Goal: Task Accomplishment & Management: Complete application form

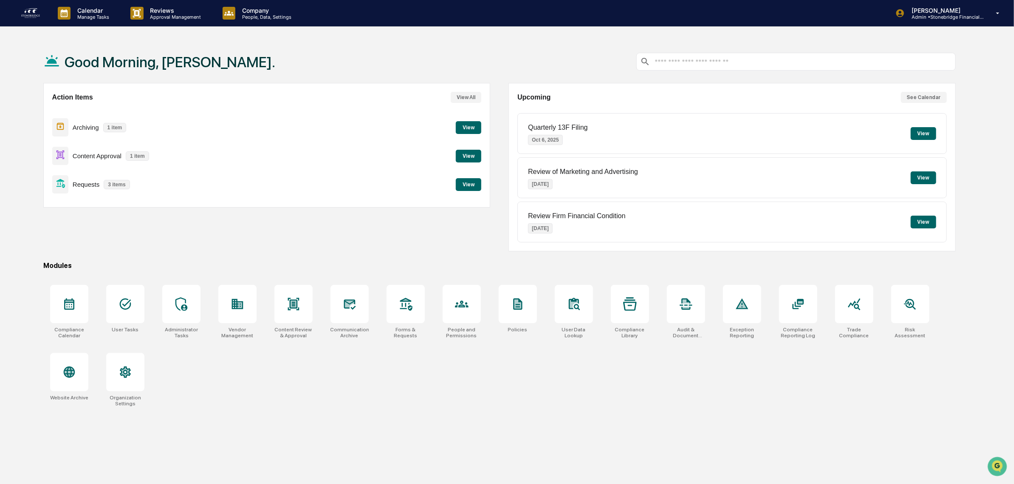
click at [447, 130] on div "Archiving 1 item View" at bounding box center [267, 127] width 430 height 28
click at [479, 126] on button "View" at bounding box center [468, 127] width 25 height 13
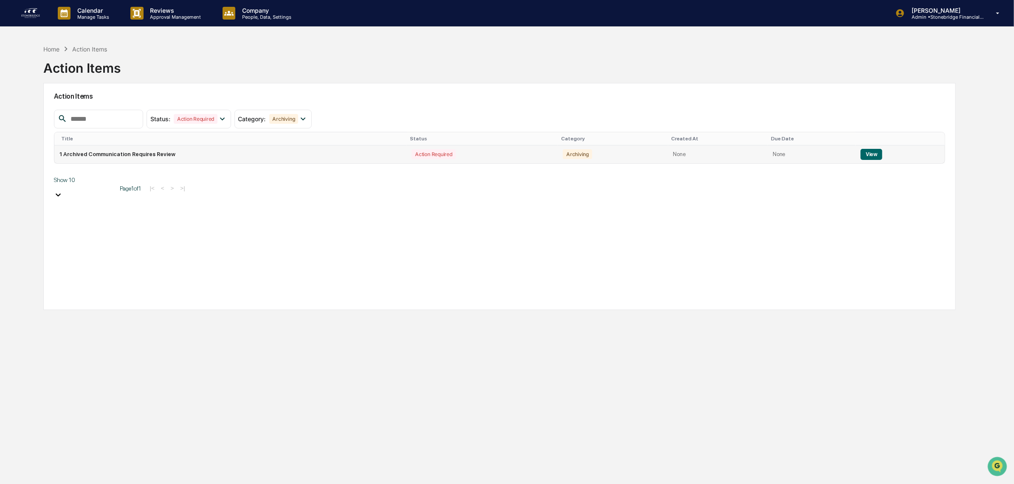
click at [867, 154] on button "View" at bounding box center [872, 154] width 22 height 11
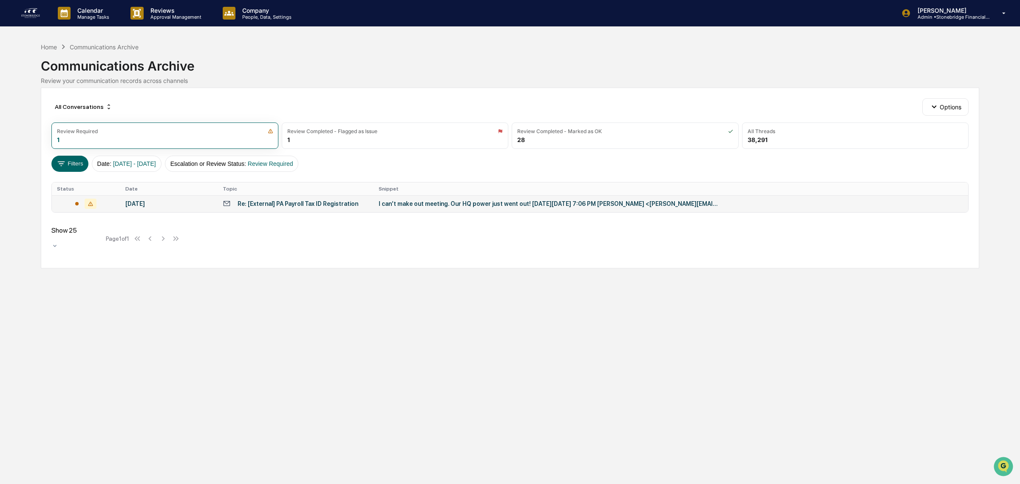
click at [248, 204] on div "Re: [External] PA Payroll Tax ID Registration" at bounding box center [298, 203] width 121 height 7
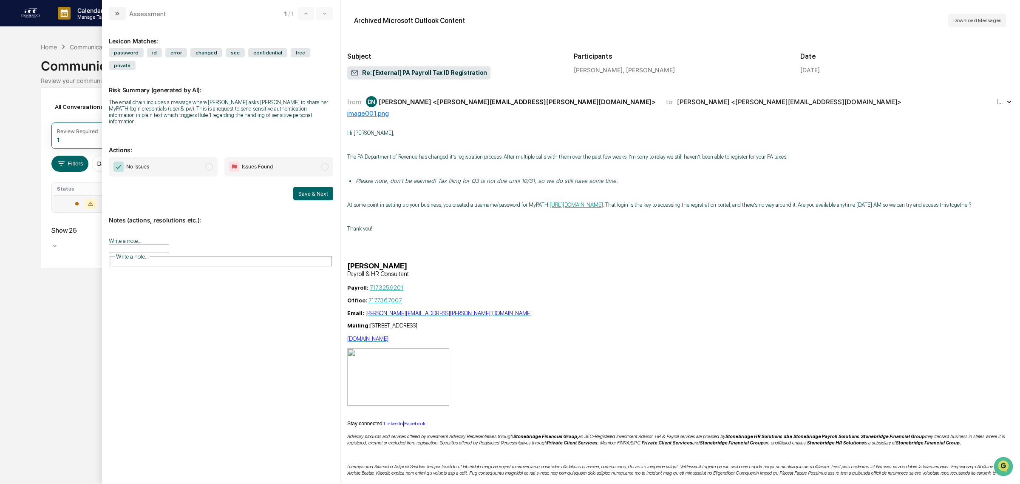
click at [403, 102] on div "[PERSON_NAME] <[PERSON_NAME][EMAIL_ADDRESS][PERSON_NAME][DOMAIN_NAME]>" at bounding box center [517, 102] width 277 height 8
drag, startPoint x: 144, startPoint y: 90, endPoint x: 185, endPoint y: 99, distance: 42.2
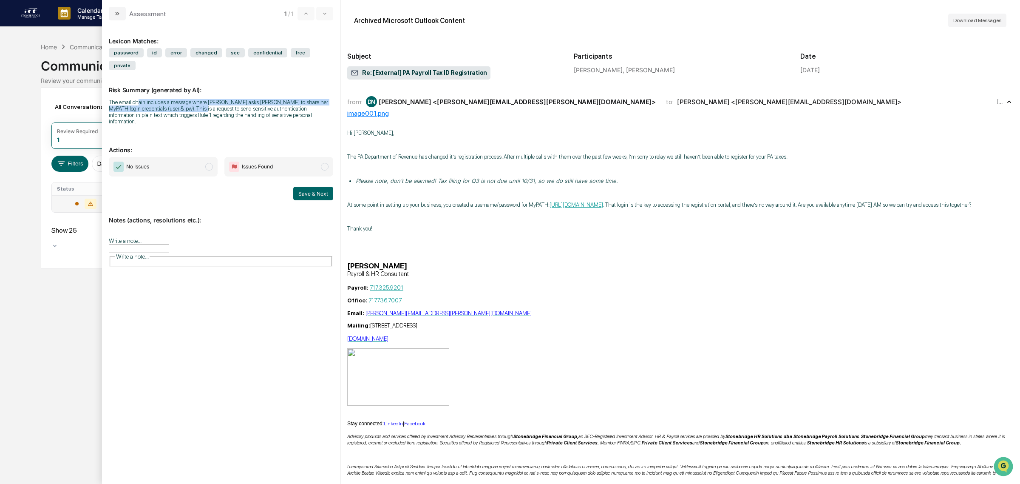
click at [185, 99] on div "The email chain includes a message where [PERSON_NAME] asks [PERSON_NAME] to sh…" at bounding box center [221, 111] width 224 height 25
drag, startPoint x: 183, startPoint y: 94, endPoint x: 270, endPoint y: 113, distance: 88.7
click at [270, 113] on div "Risk Summary (generated by AI): The email chain includes a message where [PERSO…" at bounding box center [221, 100] width 224 height 60
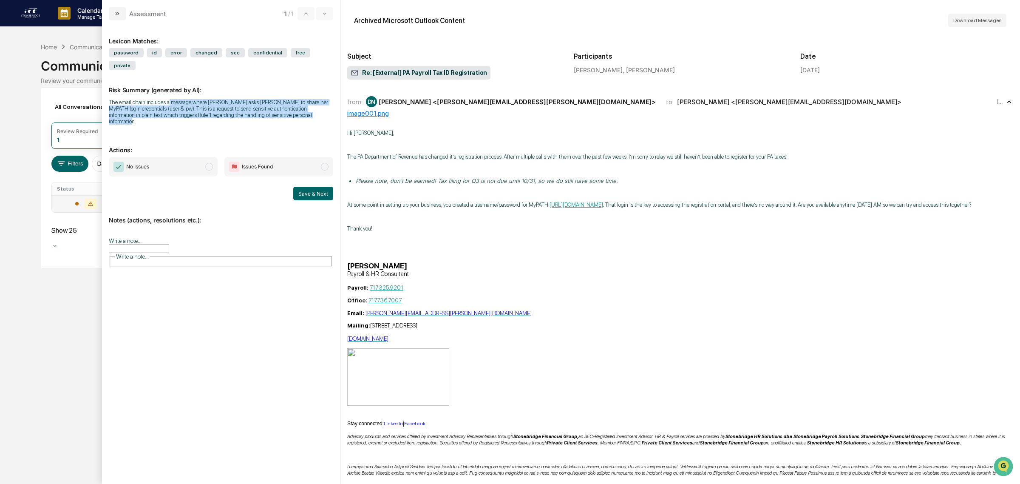
drag, startPoint x: 286, startPoint y: 108, endPoint x: 167, endPoint y: 85, distance: 120.6
click at [167, 85] on div "Risk Summary (generated by AI): The email chain includes a message where [PERSO…" at bounding box center [221, 100] width 224 height 60
click at [166, 99] on div "The email chain includes a message where [PERSON_NAME] asks [PERSON_NAME] to sh…" at bounding box center [221, 111] width 224 height 25
drag, startPoint x: 179, startPoint y: 96, endPoint x: 256, endPoint y: 101, distance: 77.0
click at [256, 101] on div "The email chain includes a message where [PERSON_NAME] asks [PERSON_NAME] to sh…" at bounding box center [221, 111] width 224 height 25
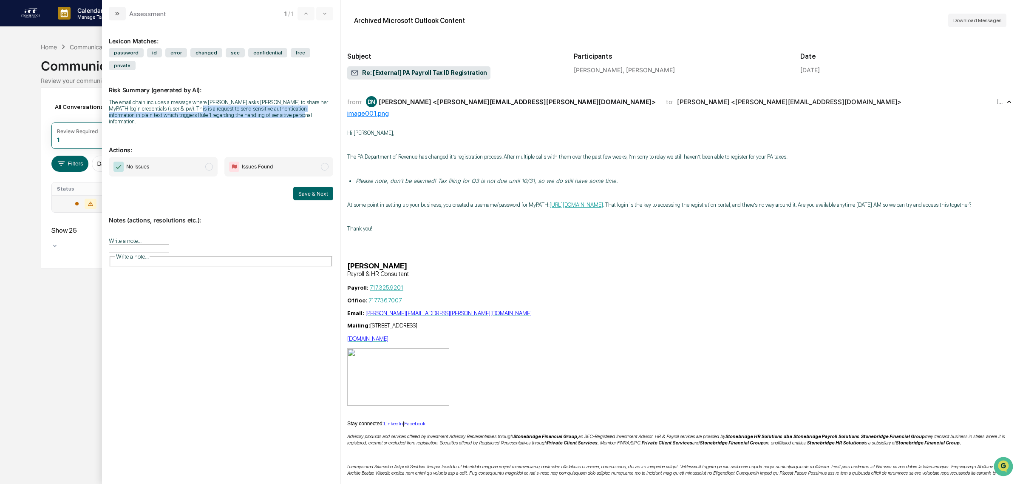
click at [256, 101] on div "The email chain includes a message where [PERSON_NAME] asks [PERSON_NAME] to sh…" at bounding box center [221, 111] width 224 height 25
drag, startPoint x: 173, startPoint y: 92, endPoint x: 256, endPoint y: 104, distance: 83.8
click at [256, 104] on div "The email chain includes a message where [PERSON_NAME] asks [PERSON_NAME] to sh…" at bounding box center [221, 111] width 224 height 25
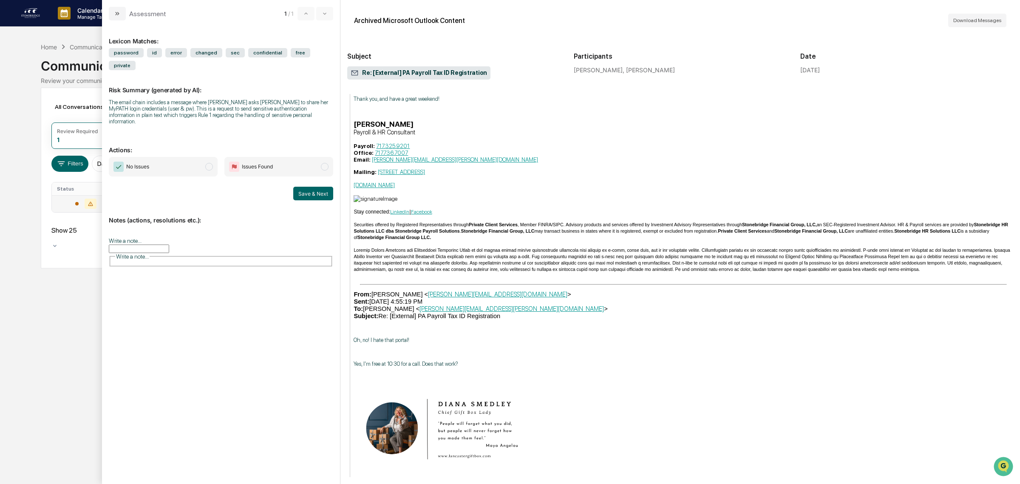
scroll to position [3718, 0]
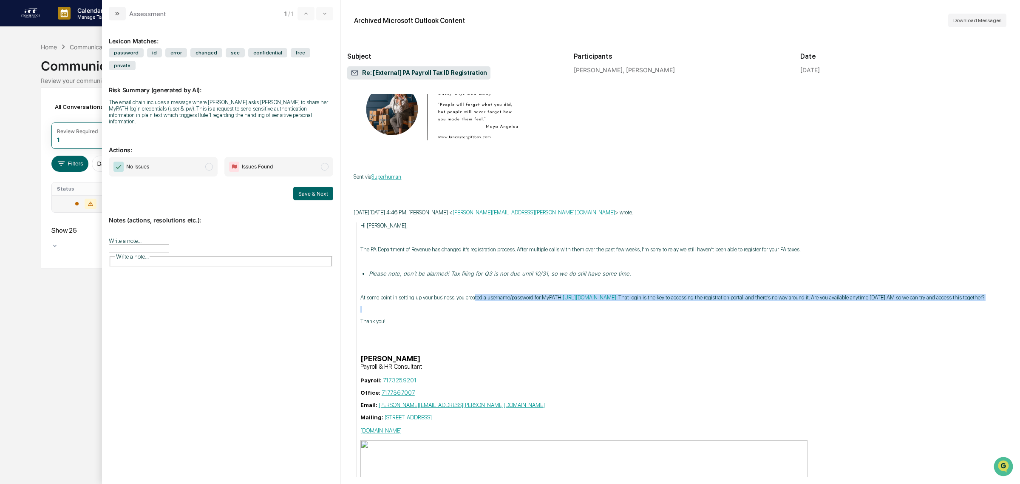
drag, startPoint x: 489, startPoint y: 395, endPoint x: 527, endPoint y: 408, distance: 39.5
click at [527, 312] on p "modal" at bounding box center [686, 309] width 653 height 6
drag, startPoint x: 685, startPoint y: 399, endPoint x: 690, endPoint y: 389, distance: 10.6
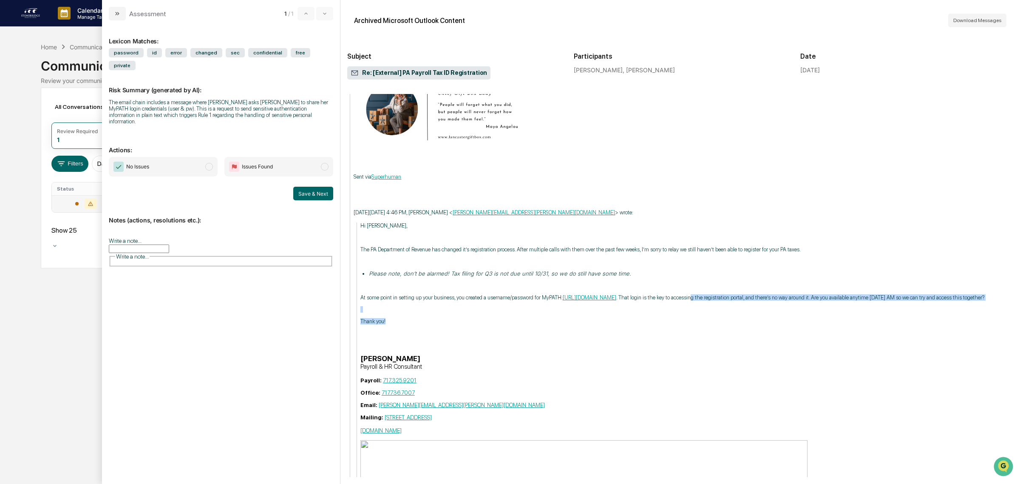
drag, startPoint x: 667, startPoint y: 398, endPoint x: 810, endPoint y: 409, distance: 143.6
click at [810, 312] on p "modal" at bounding box center [686, 309] width 653 height 6
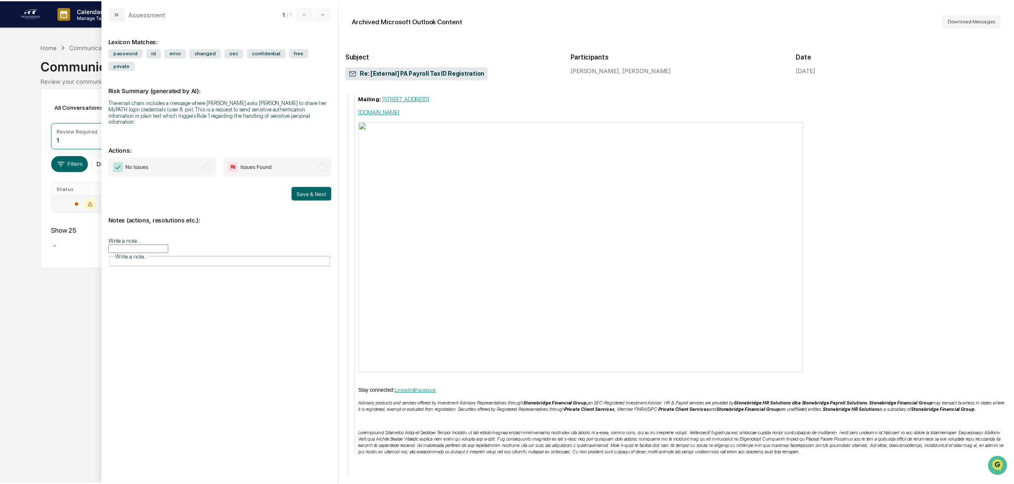
scroll to position [4255, 0]
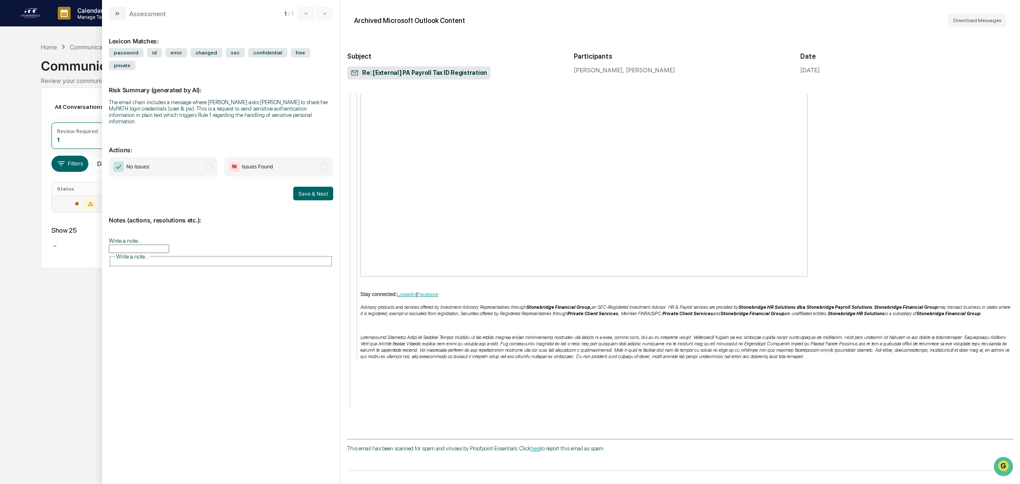
click at [164, 244] on input "Write a note..." at bounding box center [139, 248] width 60 height 8
click at [324, 311] on button "Save" at bounding box center [322, 318] width 23 height 14
click at [168, 157] on span "No Issues" at bounding box center [163, 167] width 109 height 20
click at [311, 187] on button "Save & Next" at bounding box center [313, 194] width 40 height 14
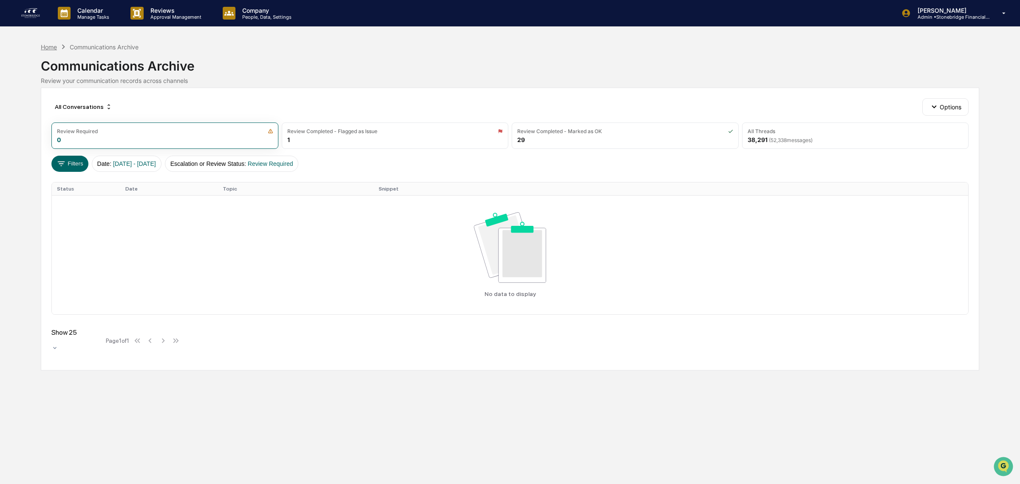
click at [50, 43] on div "Home" at bounding box center [49, 46] width 16 height 7
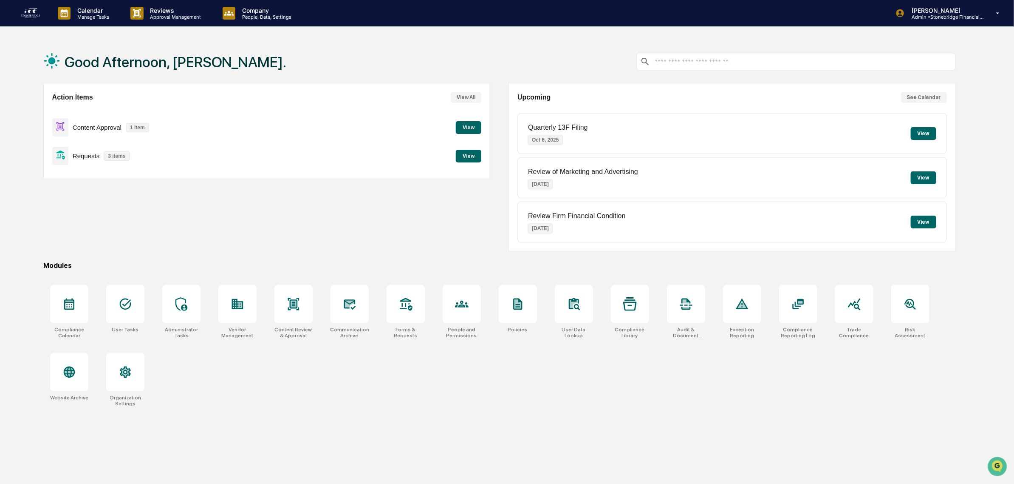
click at [468, 124] on button "View" at bounding box center [468, 127] width 25 height 13
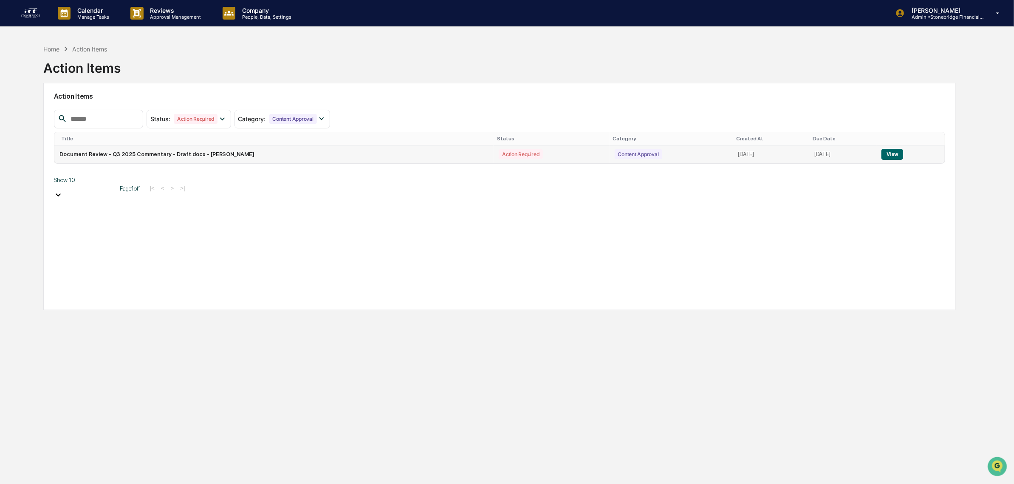
click at [186, 162] on td "Document Review - Q3 2025 Commentary - Draft.docx - [PERSON_NAME]" at bounding box center [274, 154] width 440 height 18
click at [186, 152] on td "Document Review - Q3 2025 Commentary - Draft.docx - [PERSON_NAME]" at bounding box center [274, 154] width 440 height 18
click at [884, 152] on td "View" at bounding box center [911, 154] width 68 height 18
click at [887, 153] on button "View" at bounding box center [893, 154] width 22 height 11
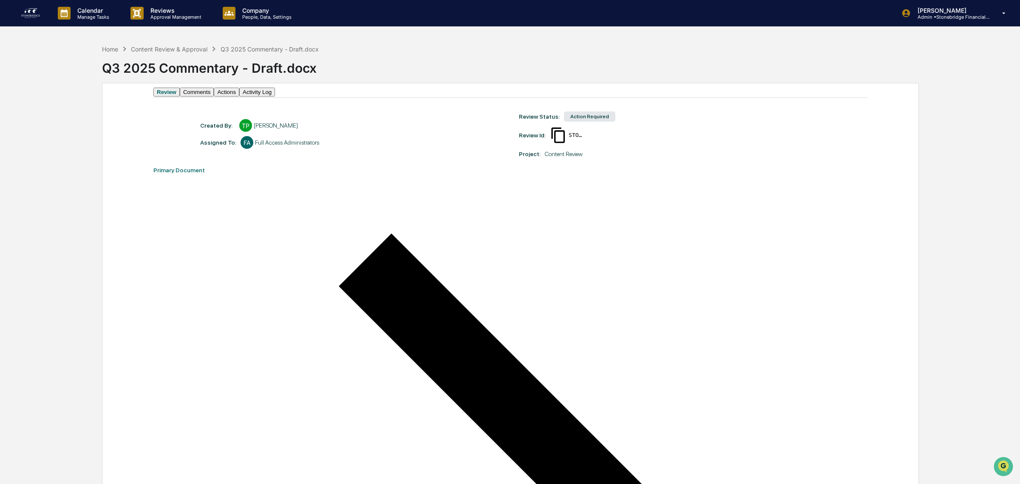
click at [239, 91] on button "Actions" at bounding box center [226, 92] width 25 height 9
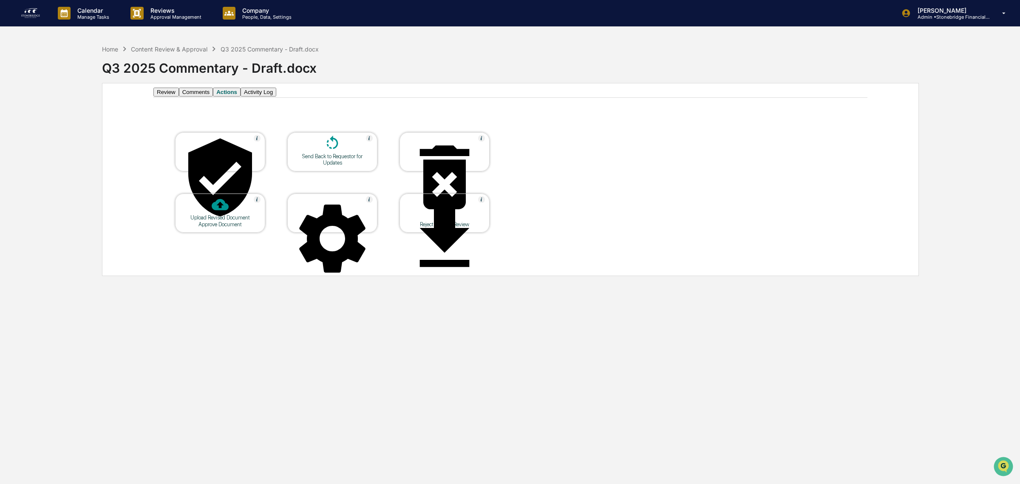
click at [221, 221] on div "Approve Document" at bounding box center [220, 224] width 76 height 6
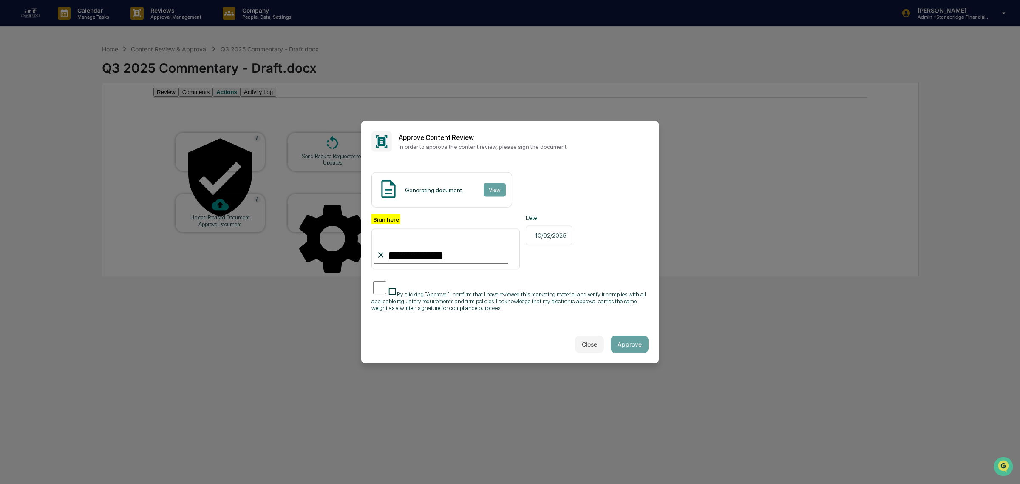
type input "**********"
click at [410, 307] on span "By clicking "Approve," I confirm that I have reviewed this marketing material a…" at bounding box center [508, 300] width 274 height 20
click at [492, 330] on div "Close Approve" at bounding box center [509, 343] width 297 height 37
click at [483, 187] on button "View" at bounding box center [494, 190] width 22 height 14
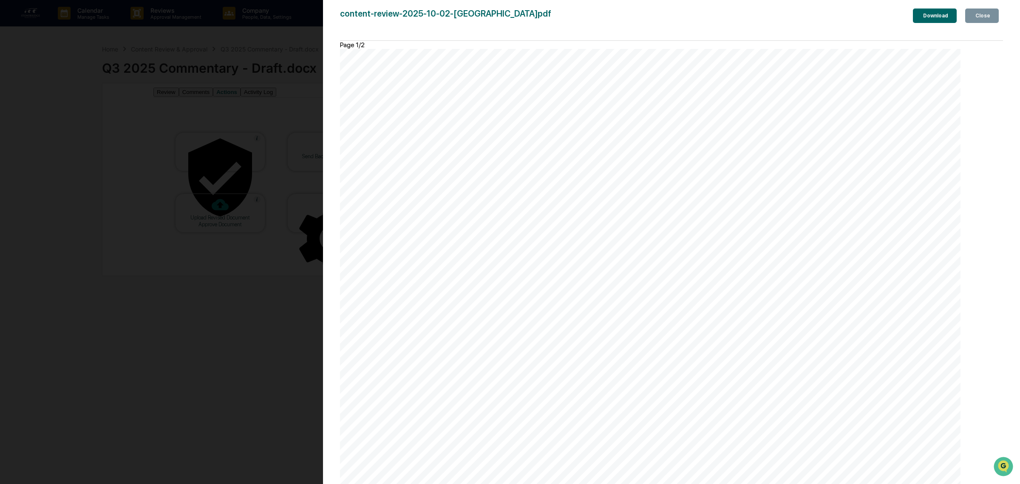
click at [984, 15] on div "Close" at bounding box center [981, 16] width 17 height 6
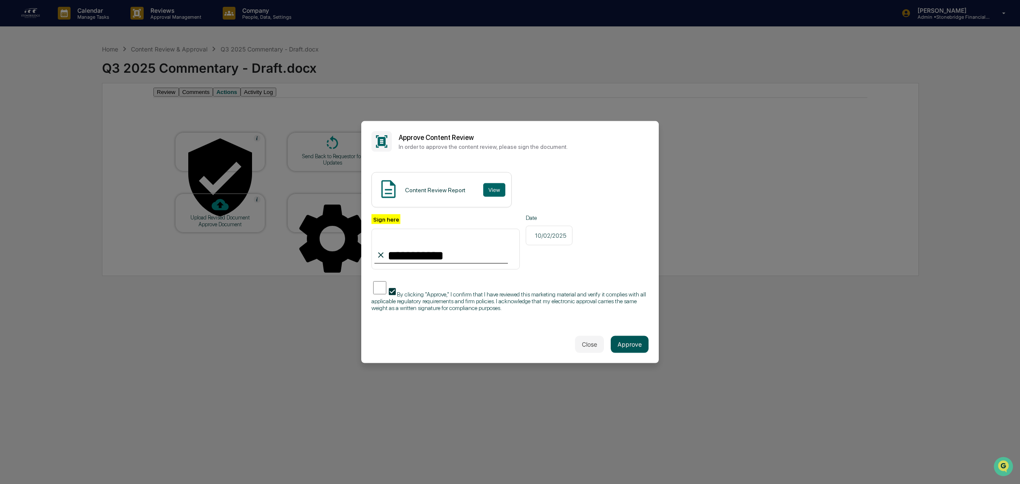
click at [623, 345] on button "Approve" at bounding box center [630, 343] width 38 height 17
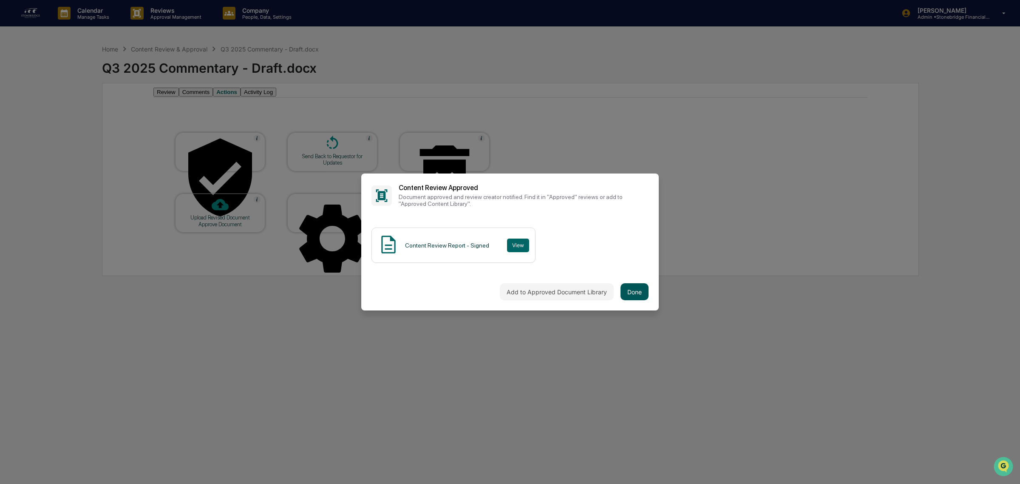
click at [637, 290] on button "Done" at bounding box center [634, 291] width 28 height 17
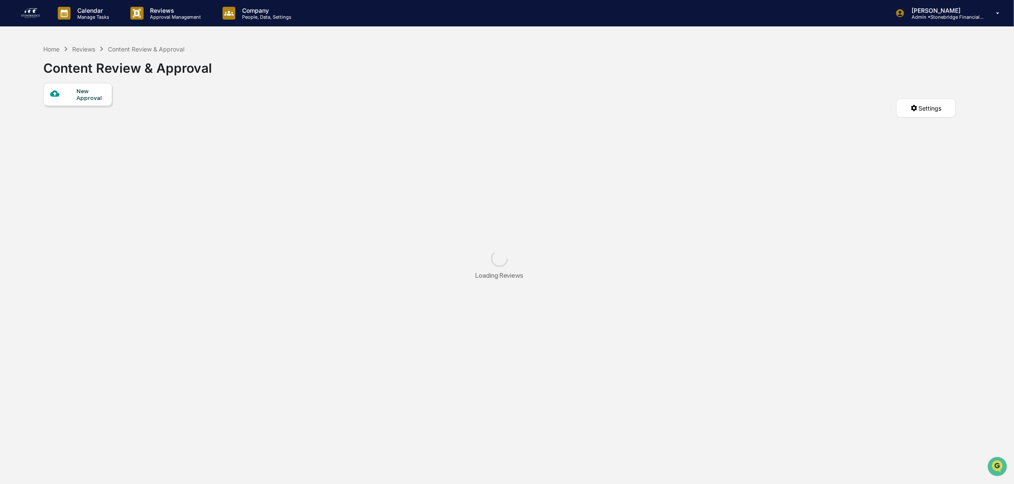
click at [25, 14] on img at bounding box center [30, 13] width 20 height 14
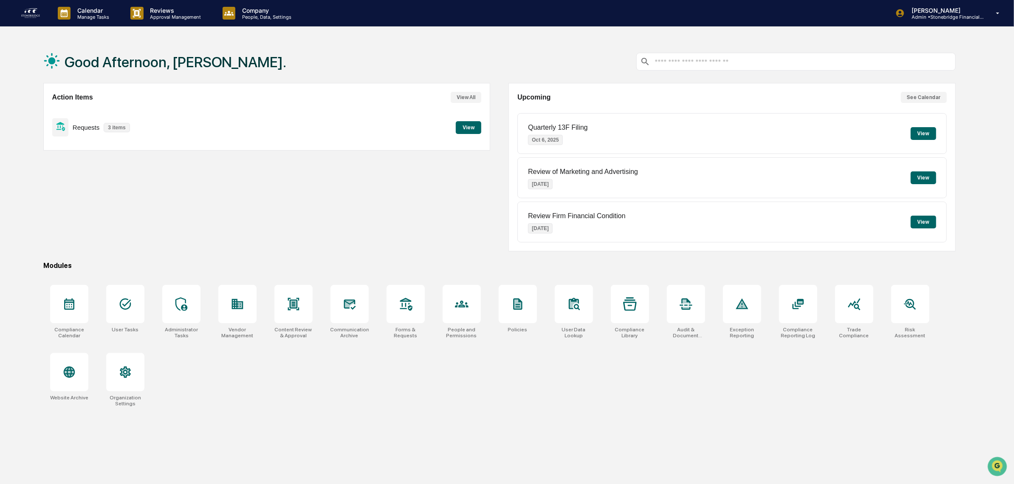
click at [471, 128] on button "View" at bounding box center [468, 127] width 25 height 13
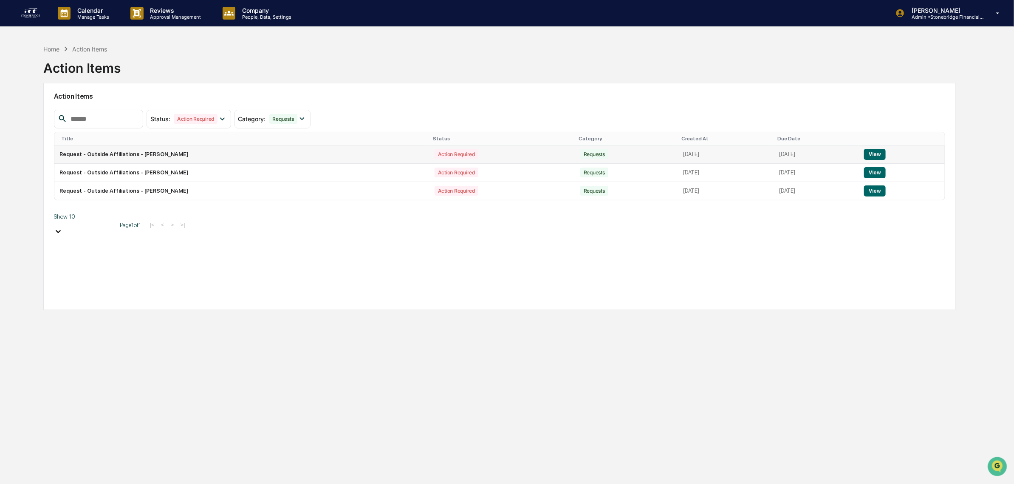
click at [874, 154] on button "View" at bounding box center [875, 154] width 22 height 11
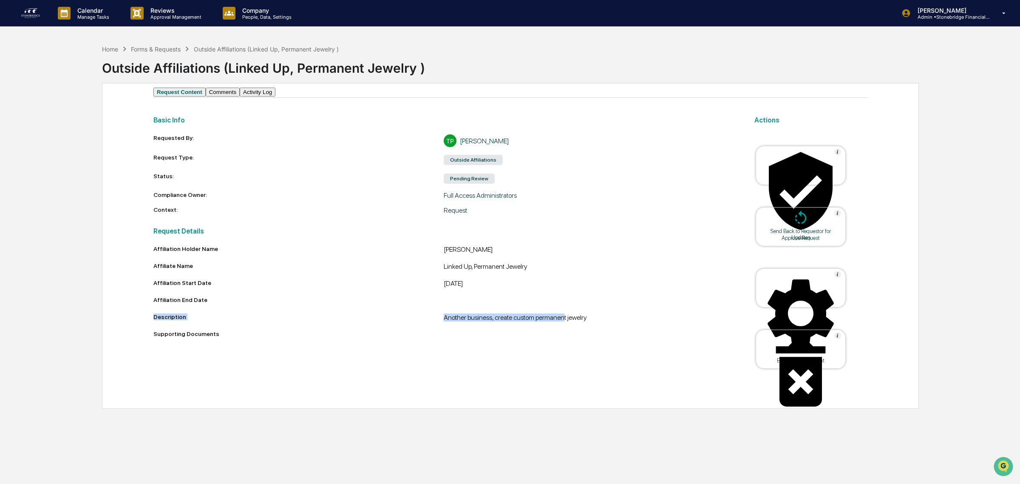
drag, startPoint x: 562, startPoint y: 331, endPoint x: 399, endPoint y: 315, distance: 163.0
click at [399, 315] on div "Affiliation Holder Name [PERSON_NAME] Affiliate Name Linked Up, Permanent Jewel…" at bounding box center [443, 292] width 580 height 95
click at [399, 303] on div "Affiliation End Date" at bounding box center [298, 299] width 290 height 7
drag, startPoint x: 399, startPoint y: 315, endPoint x: 597, endPoint y: 347, distance: 200.6
click at [597, 340] on div "Affiliation Holder Name [PERSON_NAME] Affiliate Name Linked Up, Permanent Jewel…" at bounding box center [443, 292] width 580 height 95
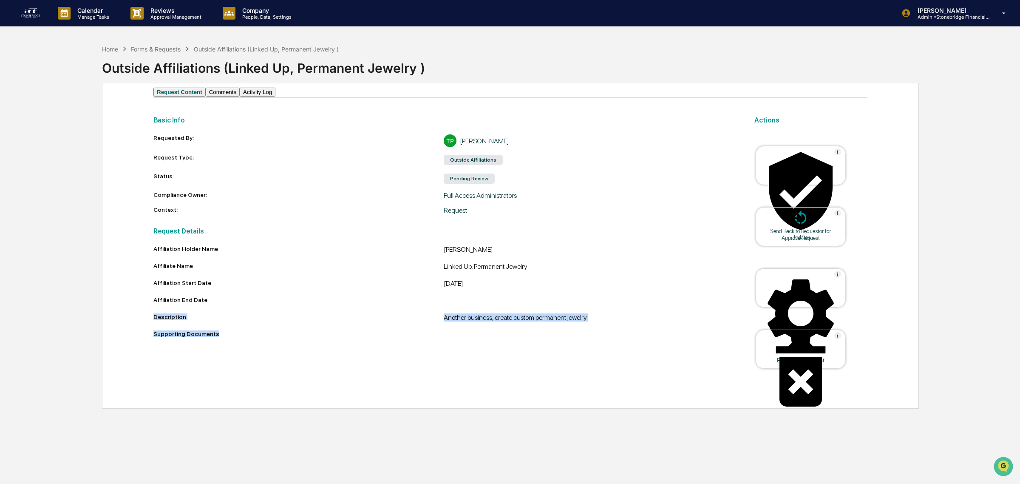
click at [597, 337] on div "Supporting Documents" at bounding box center [443, 333] width 580 height 7
drag, startPoint x: 576, startPoint y: 339, endPoint x: 423, endPoint y: 334, distance: 152.6
click at [423, 334] on div "Affiliation Holder Name [PERSON_NAME] Affiliate Name Linked Up, Permanent Jewel…" at bounding box center [443, 292] width 580 height 95
click at [423, 323] on div "Description Another business, create custom permanent jewelry" at bounding box center [443, 318] width 580 height 10
click at [604, 339] on div "Affiliation Holder Name [PERSON_NAME] Affiliate Name Linked Up, Permanent Jewel…" at bounding box center [443, 292] width 580 height 95
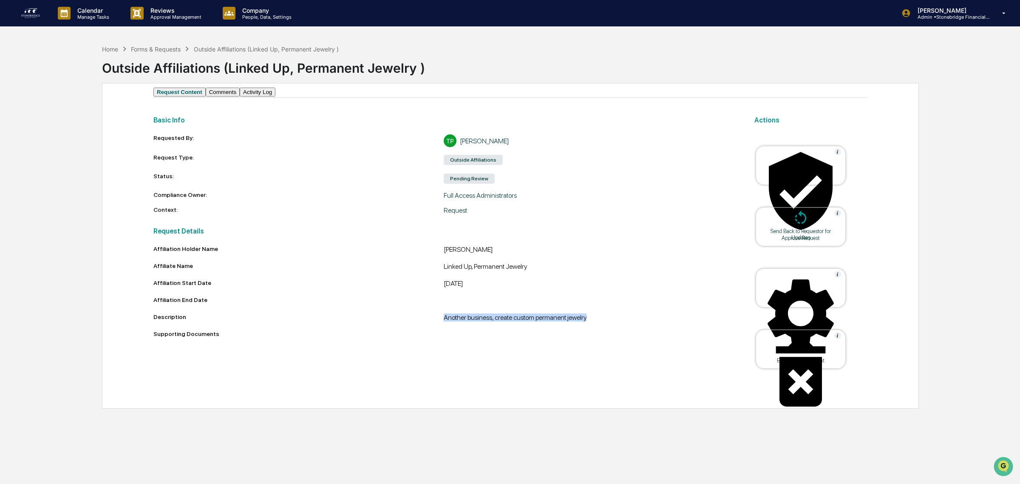
click at [604, 339] on div "Affiliation Holder Name [PERSON_NAME] Affiliate Name Linked Up, Permanent Jewel…" at bounding box center [443, 292] width 580 height 95
drag, startPoint x: 604, startPoint y: 339, endPoint x: 442, endPoint y: 327, distance: 162.3
click at [442, 327] on div "Affiliation Holder Name [PERSON_NAME] Affiliate Name Linked Up, Permanent Jewel…" at bounding box center [443, 292] width 580 height 95
click at [442, 320] on div "Description" at bounding box center [298, 316] width 290 height 7
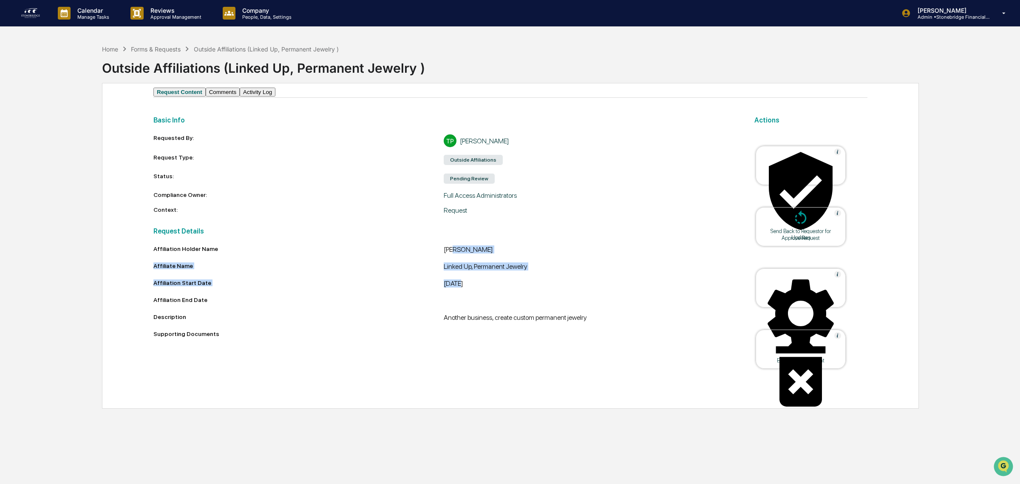
drag, startPoint x: 451, startPoint y: 266, endPoint x: 459, endPoint y: 289, distance: 23.9
click at [459, 289] on div "Affiliation Holder Name [PERSON_NAME] Affiliate Name Linked Up, Permanent Jewel…" at bounding box center [443, 292] width 580 height 95
drag, startPoint x: 442, startPoint y: 255, endPoint x: 477, endPoint y: 279, distance: 42.2
click at [477, 279] on div "Affiliation Holder Name [PERSON_NAME] Affiliate Name Linked Up, Permanent Jewel…" at bounding box center [443, 292] width 580 height 95
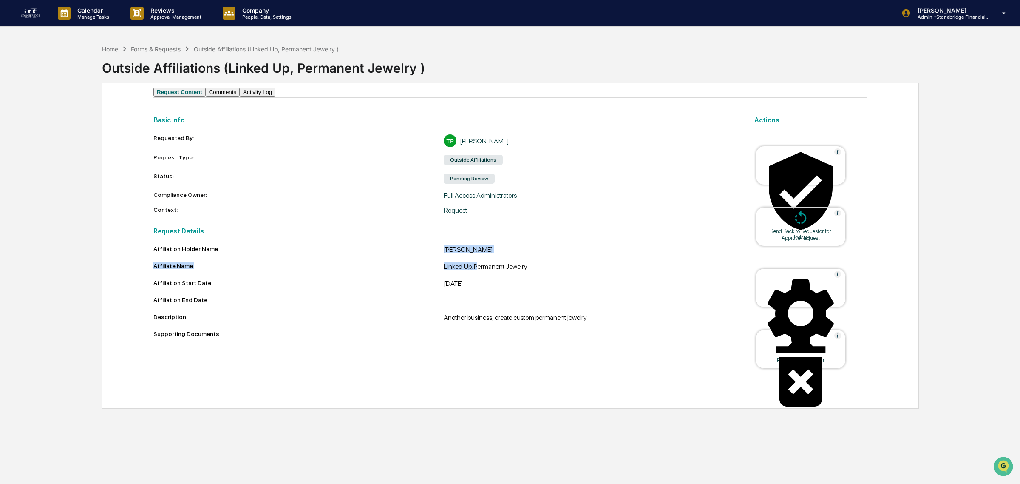
click at [477, 272] on div "Linked Up, Permanent Jewelry" at bounding box center [589, 267] width 290 height 10
drag, startPoint x: 437, startPoint y: 271, endPoint x: 511, endPoint y: 279, distance: 74.4
click at [511, 279] on div "Affiliation Holder Name [PERSON_NAME] Affiliate Name Linked Up, Permanent Jewel…" at bounding box center [443, 292] width 580 height 95
click at [511, 272] on div "Linked Up, Permanent Jewelry" at bounding box center [589, 267] width 290 height 10
drag, startPoint x: 428, startPoint y: 284, endPoint x: 503, endPoint y: 334, distance: 90.3
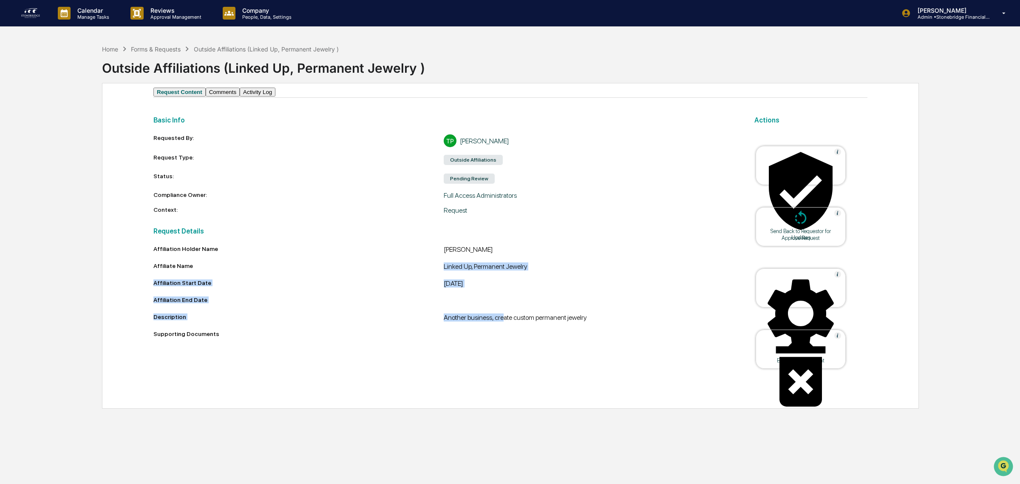
click at [503, 334] on div "Affiliation Holder Name [PERSON_NAME] Affiliate Name Linked Up, Permanent Jewel…" at bounding box center [443, 292] width 580 height 95
click at [503, 323] on div "Another business, create custom permanent jewelry" at bounding box center [589, 318] width 290 height 10
drag, startPoint x: 466, startPoint y: 328, endPoint x: 617, endPoint y: 340, distance: 151.8
click at [617, 340] on div "Affiliation Holder Name [PERSON_NAME] Affiliate Name Linked Up, Permanent Jewel…" at bounding box center [443, 292] width 580 height 95
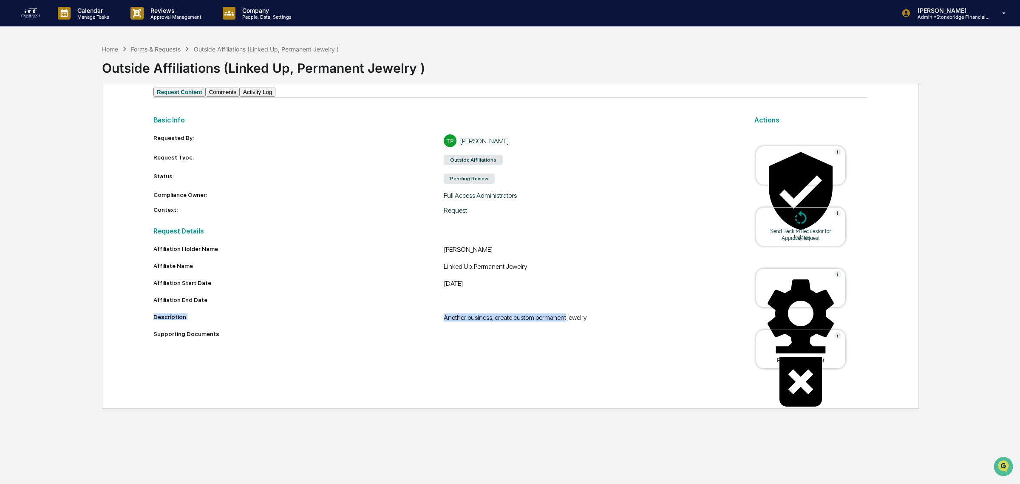
drag, startPoint x: 462, startPoint y: 314, endPoint x: 371, endPoint y: 314, distance: 91.4
click at [371, 314] on div "Affiliation Holder Name [PERSON_NAME] Affiliate Name Linked Up, Permanent Jewel…" at bounding box center [443, 292] width 580 height 95
click at [371, 303] on div "Affiliation End Date" at bounding box center [298, 299] width 290 height 7
click at [799, 235] on div "Approve Request" at bounding box center [800, 238] width 76 height 6
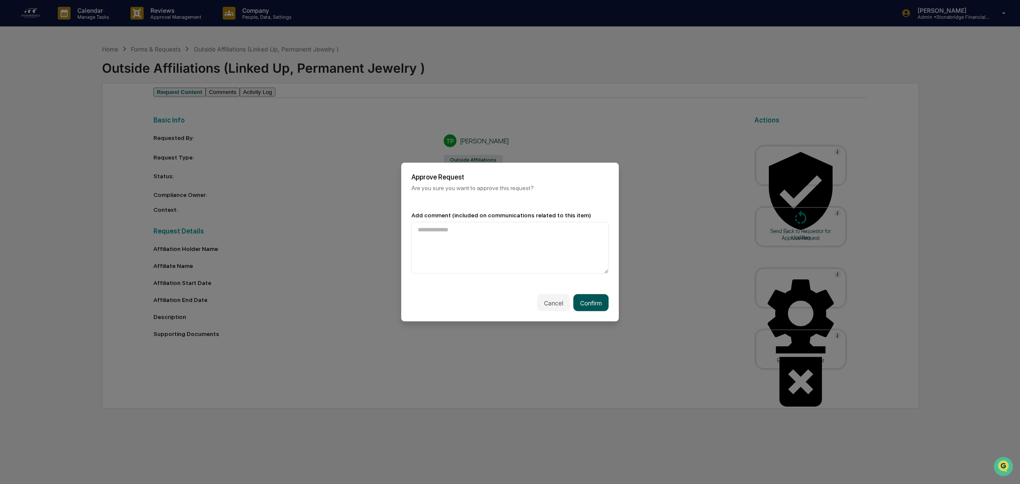
click at [601, 306] on button "Confirm" at bounding box center [590, 302] width 35 height 17
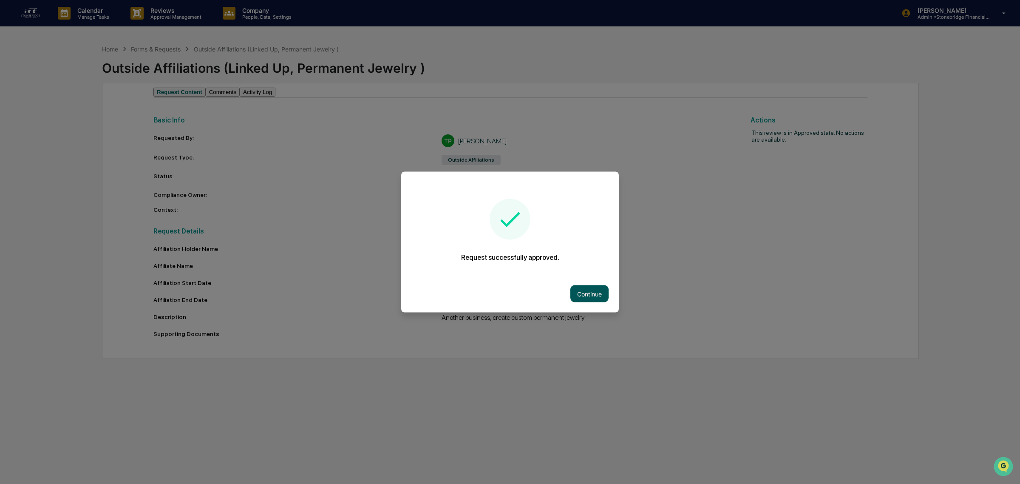
click at [589, 294] on button "Continue" at bounding box center [589, 293] width 38 height 17
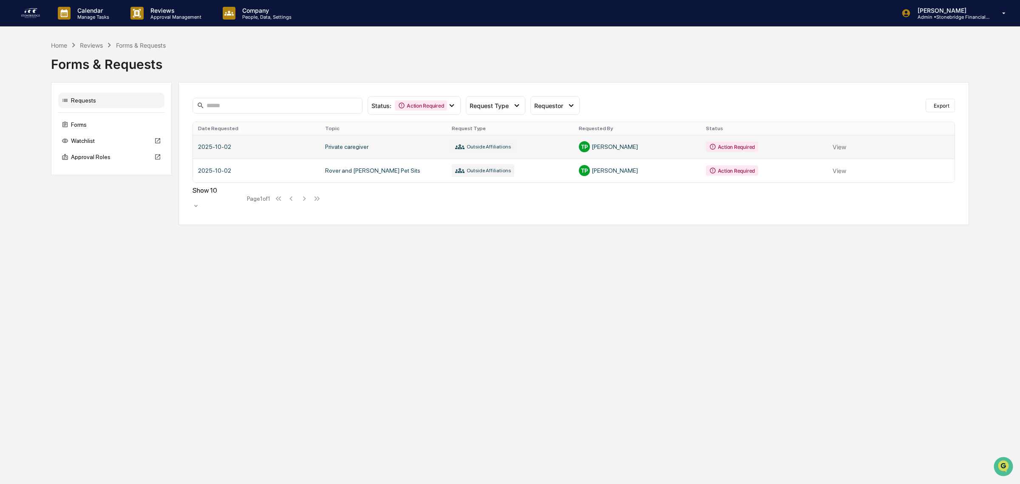
click at [777, 150] on link at bounding box center [573, 147] width 761 height 24
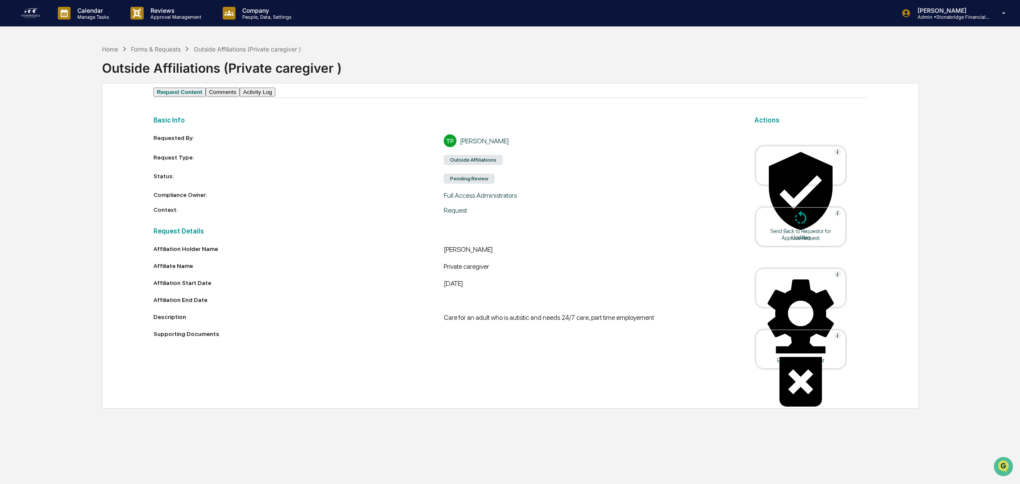
click at [809, 175] on div at bounding box center [800, 191] width 85 height 86
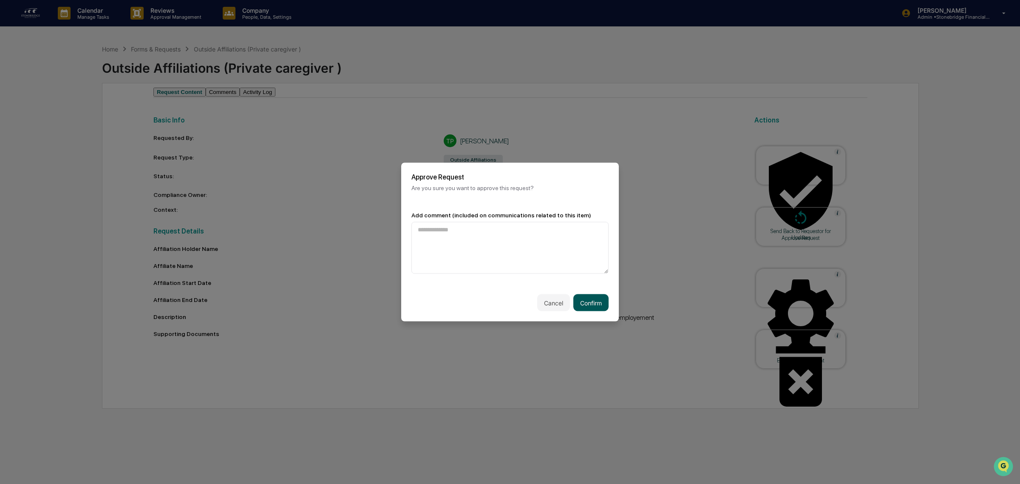
click at [586, 301] on button "Confirm" at bounding box center [590, 302] width 35 height 17
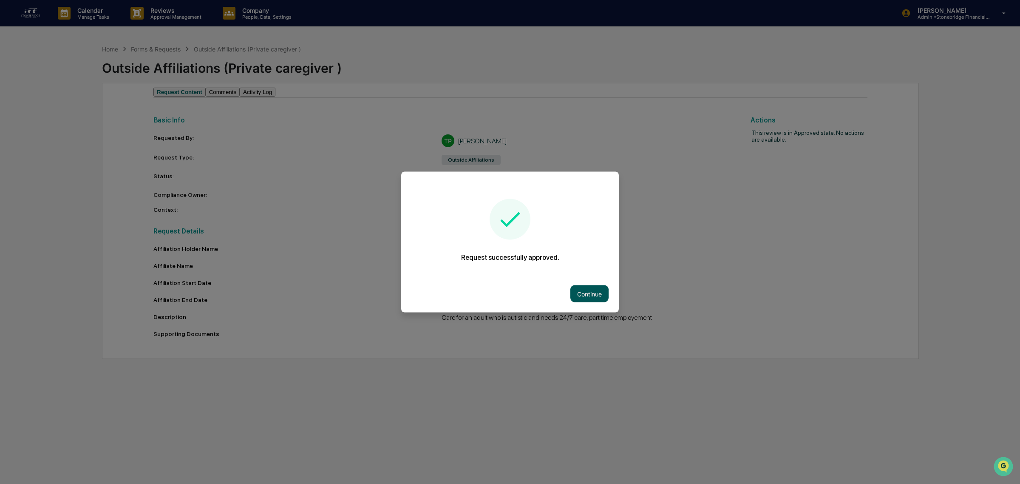
click at [574, 292] on button "Continue" at bounding box center [589, 293] width 38 height 17
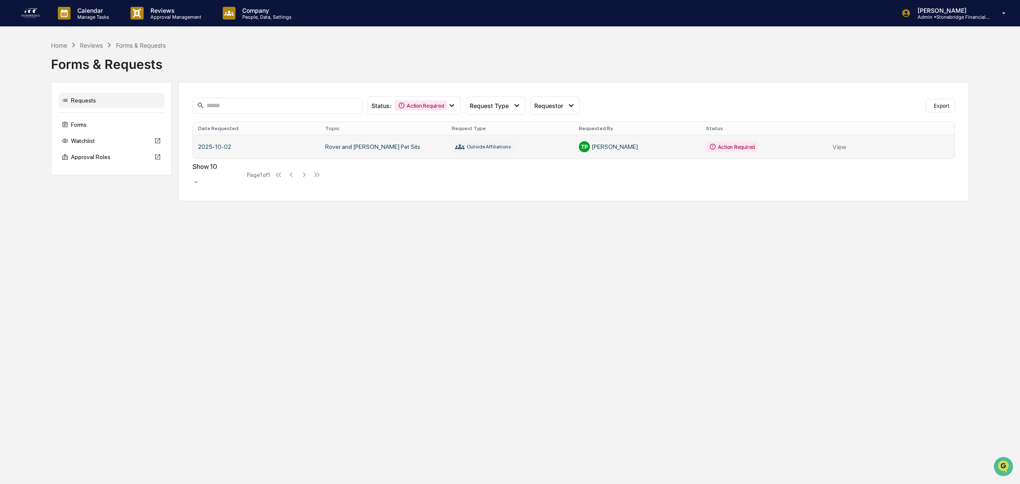
click at [525, 154] on link at bounding box center [573, 147] width 761 height 24
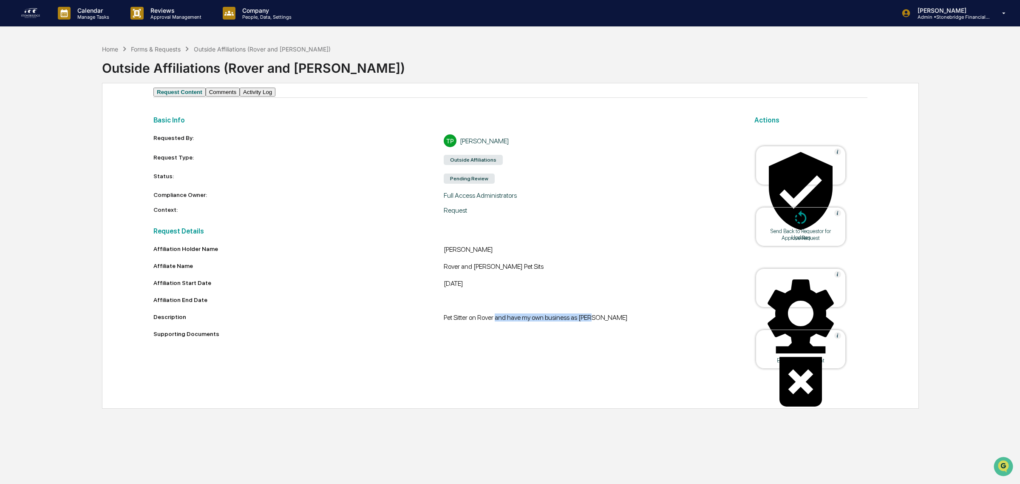
drag, startPoint x: 497, startPoint y: 333, endPoint x: 592, endPoint y: 332, distance: 94.8
click at [592, 323] on div "Pet Sitter on Rover and have my own business as [PERSON_NAME]" at bounding box center [589, 318] width 290 height 10
click at [784, 171] on div at bounding box center [800, 191] width 85 height 86
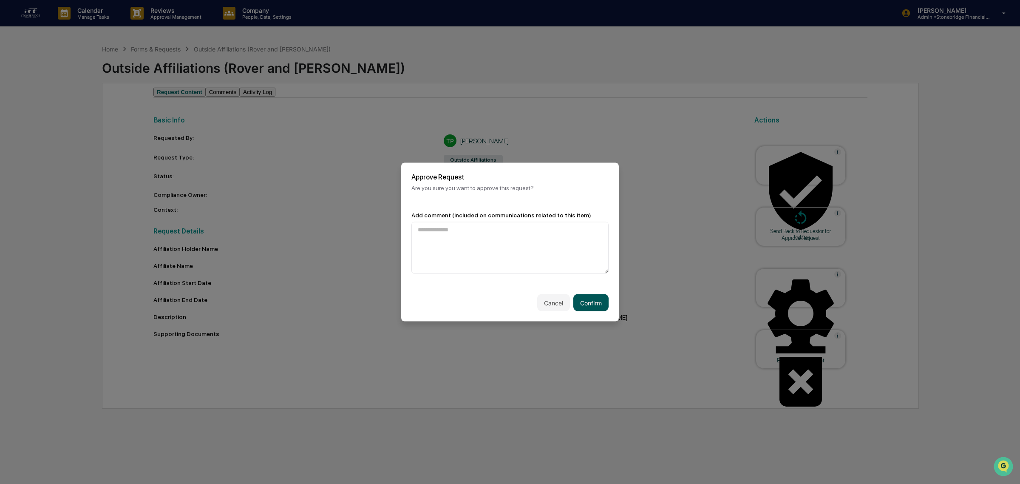
click at [591, 302] on button "Confirm" at bounding box center [590, 302] width 35 height 17
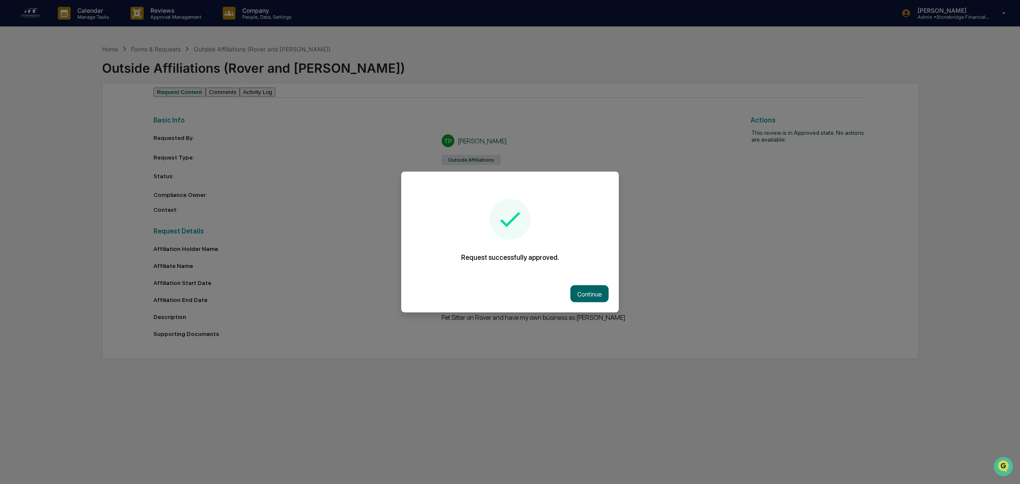
click at [570, 292] on button "Continue" at bounding box center [589, 293] width 38 height 17
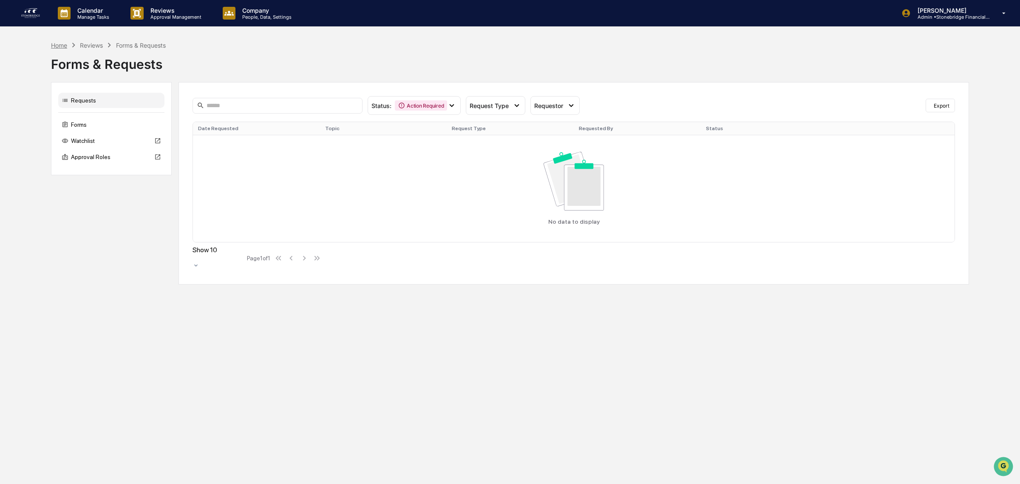
click at [56, 43] on div "Home" at bounding box center [59, 45] width 16 height 7
